Goal: Task Accomplishment & Management: Manage account settings

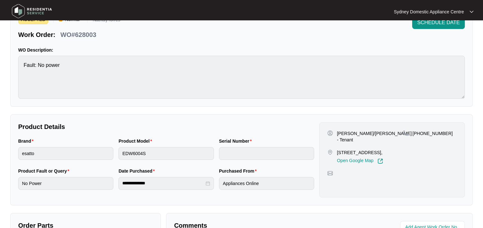
scroll to position [3, 0]
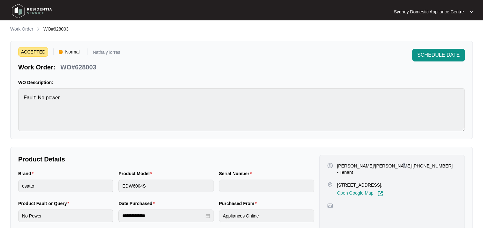
click at [26, 29] on p "Work Order" at bounding box center [21, 29] width 23 height 6
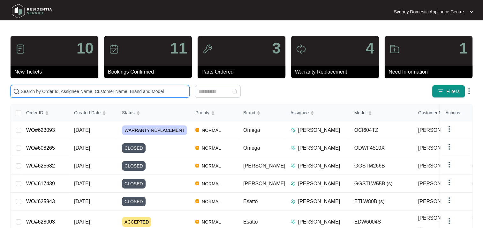
click at [37, 91] on input "text" at bounding box center [104, 91] width 166 height 7
paste input "623093"
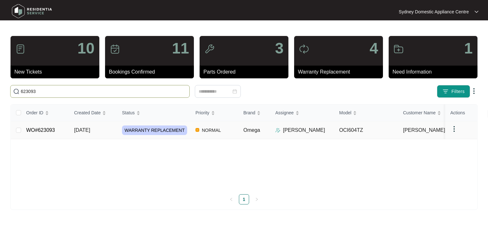
type input "623093"
click at [178, 133] on span "WARRANTY REPLACEMENT" at bounding box center [154, 131] width 65 height 10
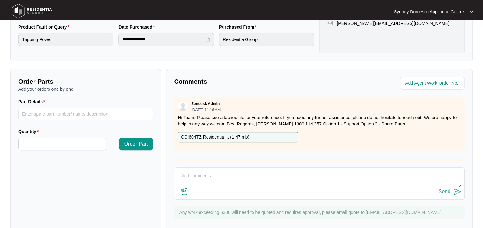
scroll to position [194, 0]
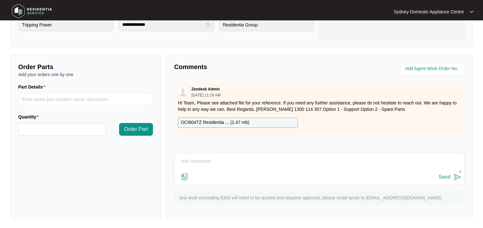
click at [222, 159] on textarea at bounding box center [319, 165] width 284 height 17
type textarea "B"
paste textarea "[DATE] - No answer, sent sms to book [DATE] - Called no answer left vm also ema…"
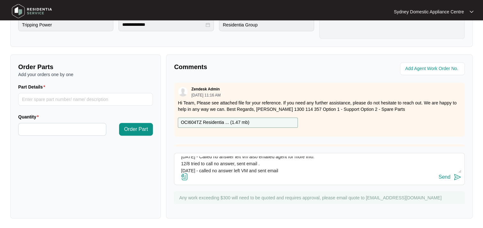
type textarea "Booked for [DATE]. FYI - tenant was very hard to get hold of [DATE] - No answer…"
click at [443, 176] on div "Send" at bounding box center [444, 178] width 12 height 6
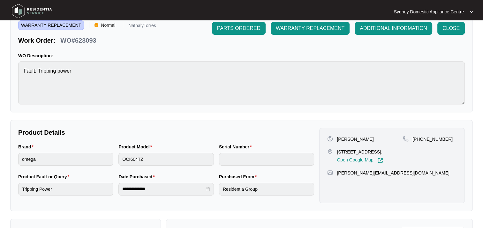
scroll to position [0, 0]
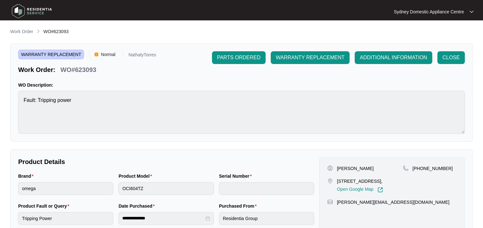
click at [25, 34] on p "Work Order" at bounding box center [21, 31] width 23 height 6
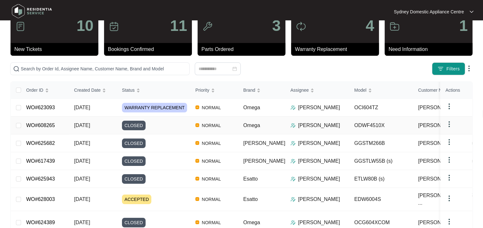
scroll to position [32, 0]
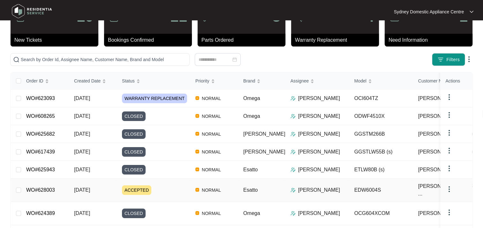
click at [163, 188] on div "ACCEPTED" at bounding box center [156, 191] width 68 height 10
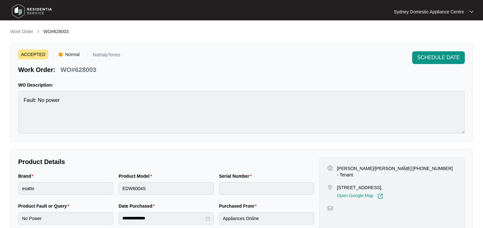
click at [448, 60] on span "SCHEDULE DATE" at bounding box center [438, 58] width 42 height 8
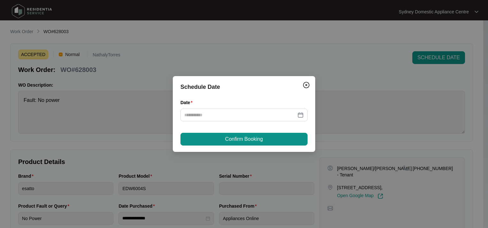
click at [221, 111] on div at bounding box center [243, 115] width 127 height 13
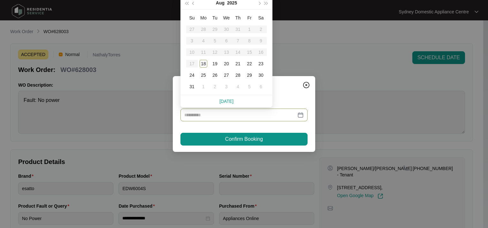
click at [217, 66] on div "19" at bounding box center [215, 64] width 8 height 8
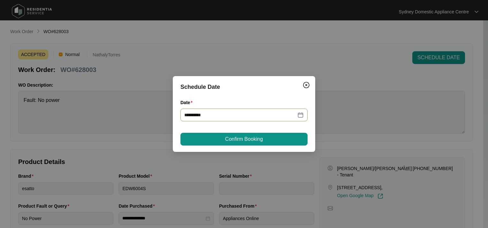
type input "**********"
click at [220, 141] on button "Confirm Booking" at bounding box center [243, 139] width 127 height 13
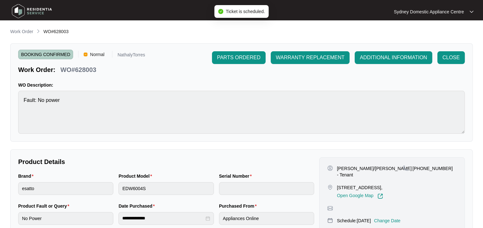
click at [20, 33] on p "Work Order" at bounding box center [21, 31] width 23 height 6
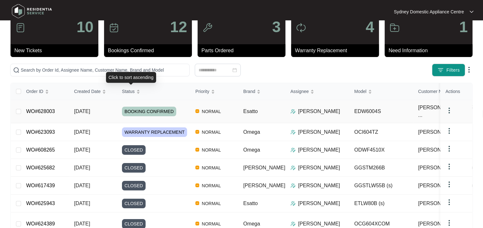
scroll to position [32, 0]
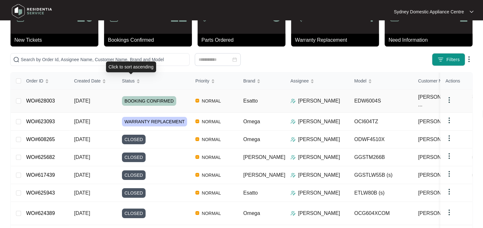
click at [135, 117] on span "WARRANTY REPLACEMENT" at bounding box center [154, 122] width 65 height 10
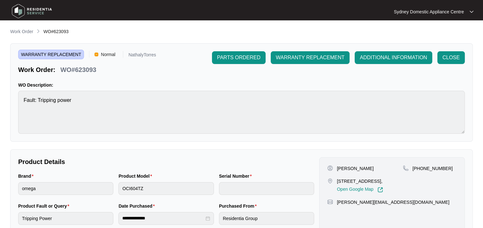
click at [26, 32] on p "Work Order" at bounding box center [21, 31] width 23 height 6
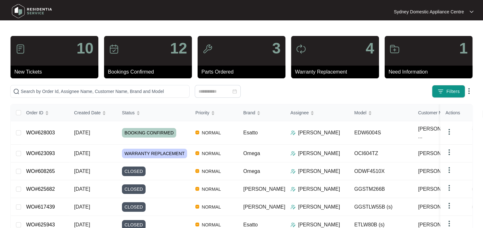
click at [446, 95] on button "Filters" at bounding box center [448, 91] width 33 height 13
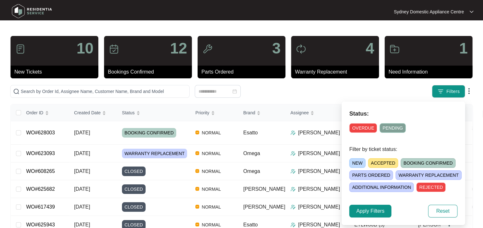
click at [376, 166] on span "ACCEPTED" at bounding box center [383, 164] width 30 height 10
click at [376, 165] on span "ACCEPTED" at bounding box center [383, 164] width 31 height 10
click at [376, 165] on span "ACCEPTED" at bounding box center [383, 164] width 30 height 10
click at [371, 212] on span "Apply Filters" at bounding box center [370, 212] width 28 height 8
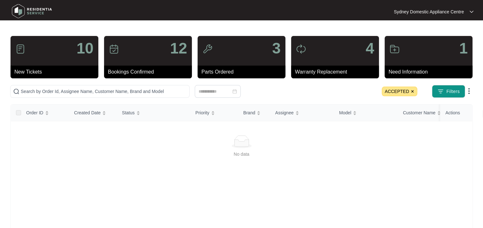
click at [413, 93] on img at bounding box center [412, 92] width 4 height 4
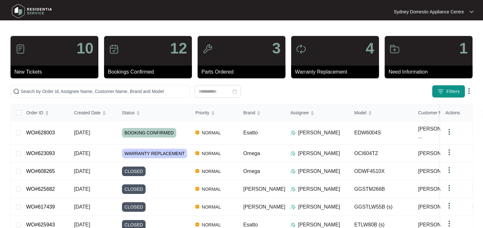
click at [451, 94] on span "Filters" at bounding box center [452, 91] width 13 height 7
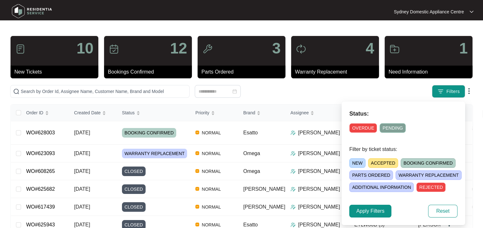
click at [355, 164] on span "NEW" at bounding box center [357, 164] width 16 height 10
click at [374, 212] on span "Apply Filters" at bounding box center [370, 212] width 28 height 8
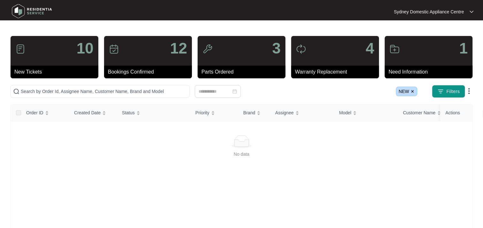
click at [415, 91] on span "NEW" at bounding box center [407, 92] width 22 height 10
click at [412, 91] on img at bounding box center [412, 92] width 4 height 4
